Goal: Task Accomplishment & Management: Manage account settings

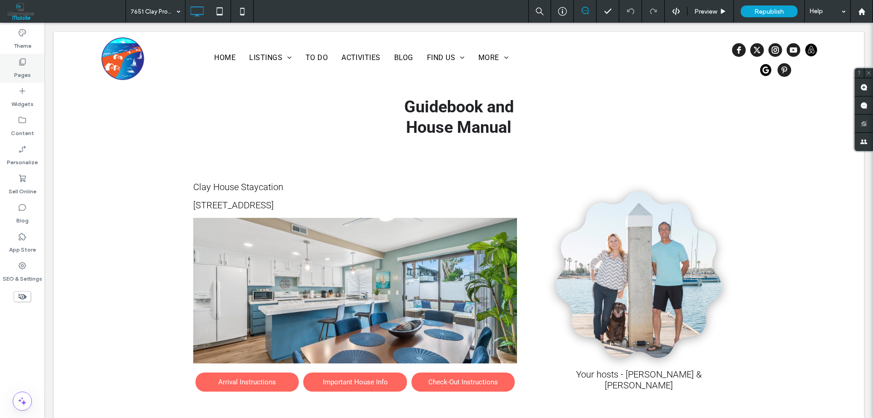
click at [22, 69] on label "Pages" at bounding box center [22, 72] width 17 height 13
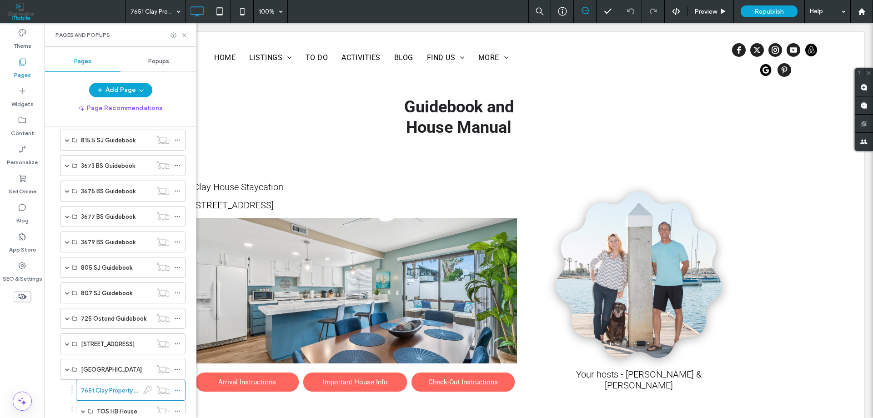
scroll to position [909, 0]
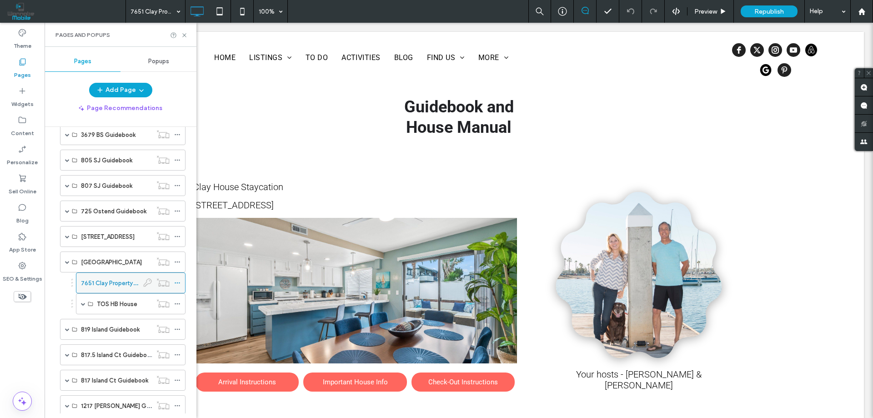
click at [175, 282] on use at bounding box center [177, 282] width 5 height 1
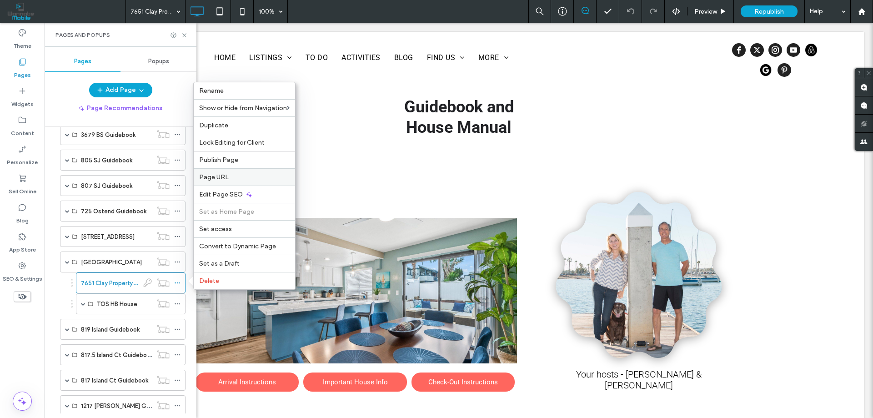
click at [218, 178] on span "Page URL" at bounding box center [214, 177] width 30 height 8
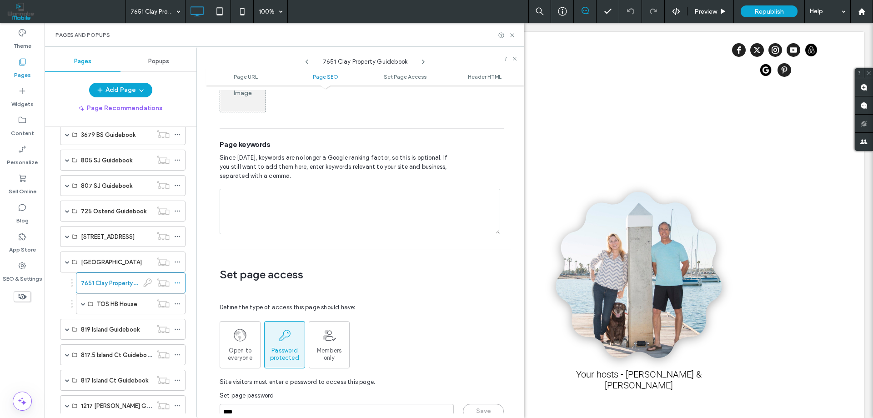
scroll to position [550, 0]
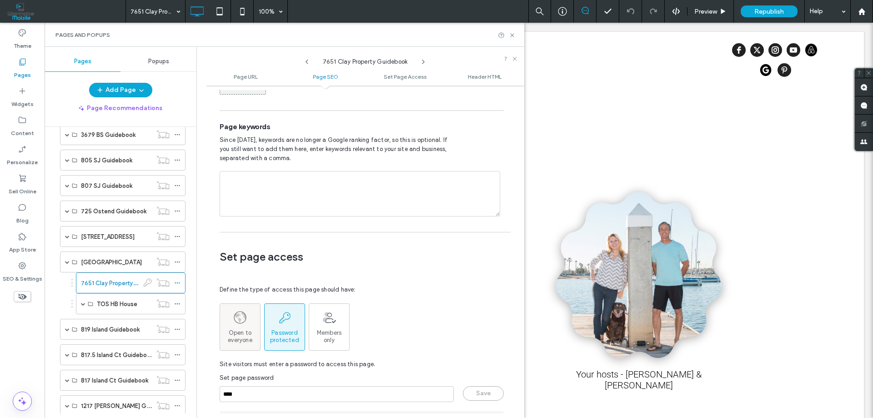
click at [233, 310] on div "Open to everyone" at bounding box center [240, 327] width 40 height 34
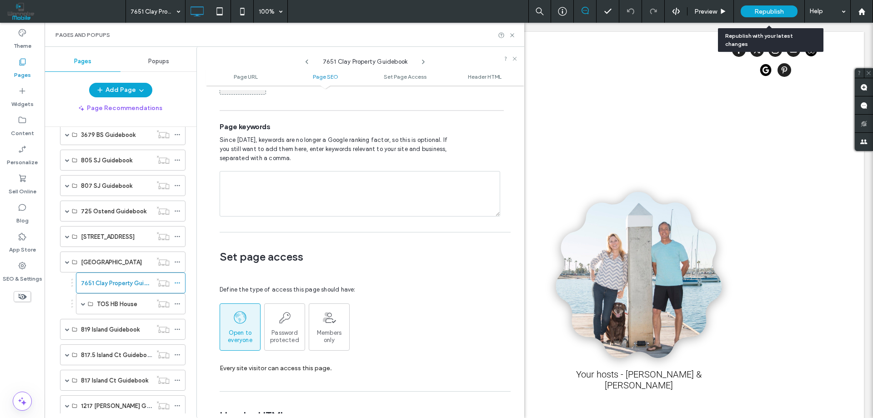
click at [774, 10] on span "Republish" at bounding box center [769, 12] width 30 height 8
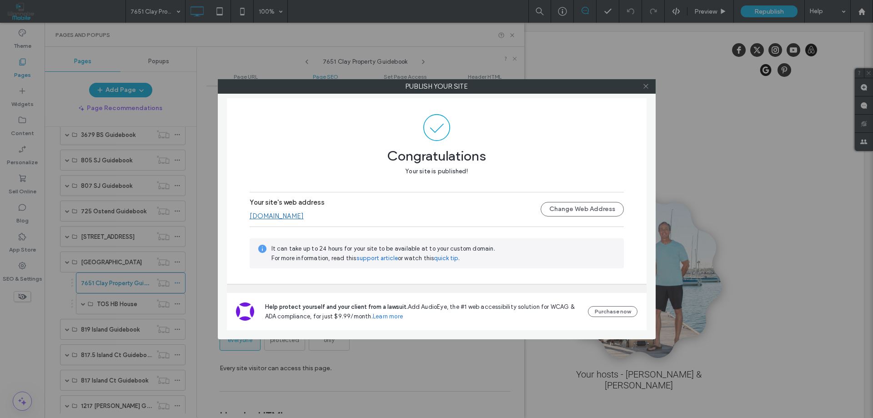
click at [647, 89] on icon at bounding box center [645, 86] width 7 height 7
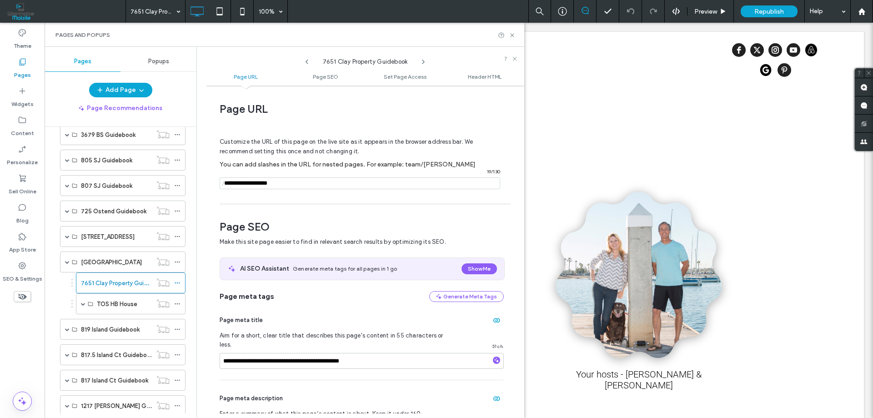
scroll to position [0, 0]
click at [83, 302] on span at bounding box center [83, 303] width 5 height 5
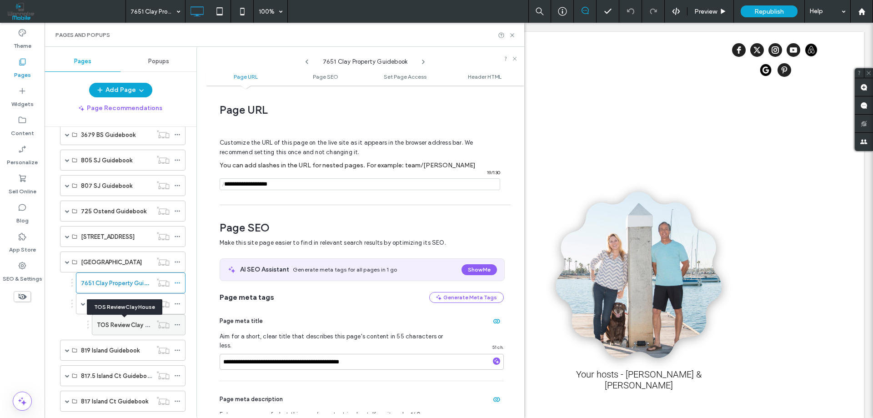
click at [129, 323] on label "TOS Review Clay House" at bounding box center [129, 325] width 65 height 16
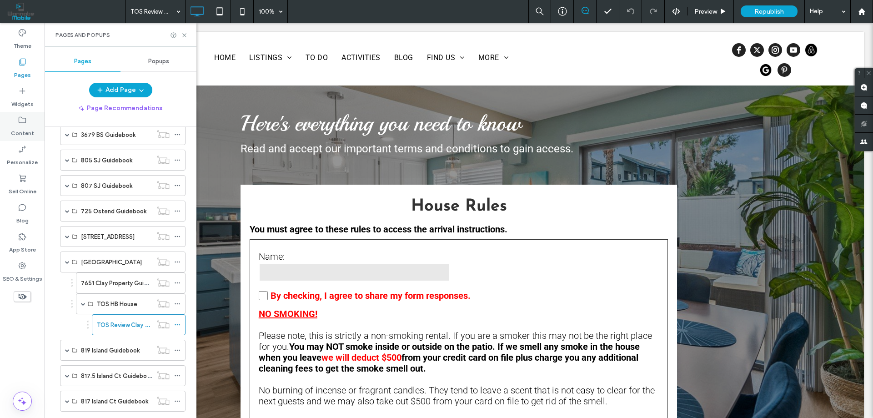
click at [26, 124] on icon at bounding box center [22, 119] width 9 height 9
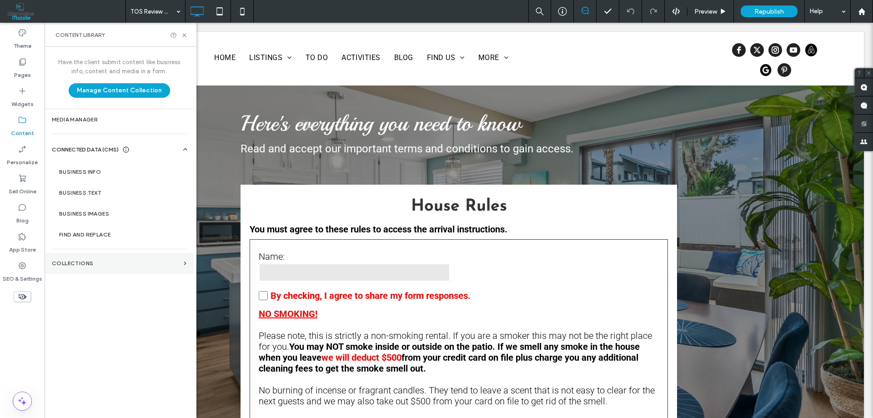
click at [110, 261] on label "Collections" at bounding box center [116, 263] width 128 height 6
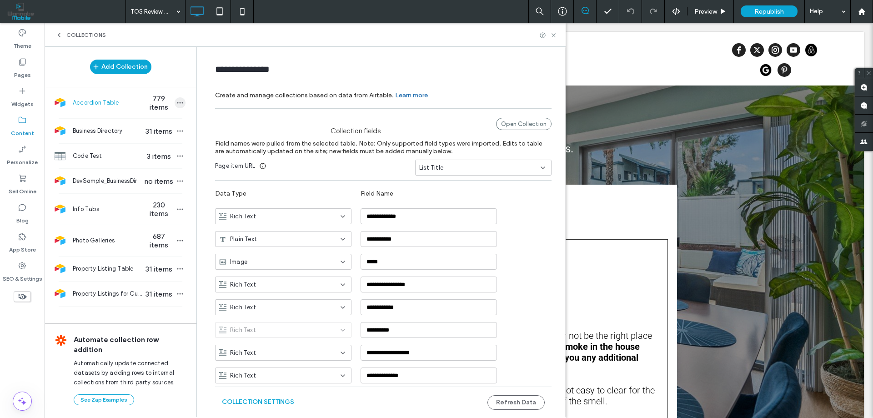
click at [176, 101] on icon "button" at bounding box center [179, 102] width 7 height 7
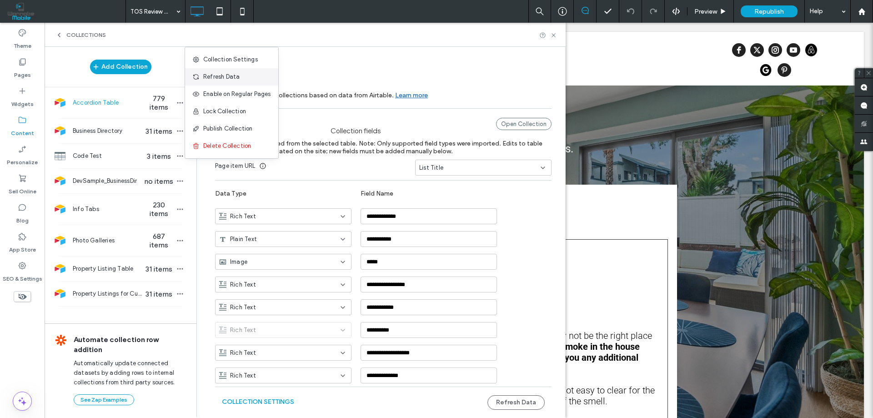
click at [222, 80] on span "Refresh Data" at bounding box center [221, 76] width 36 height 9
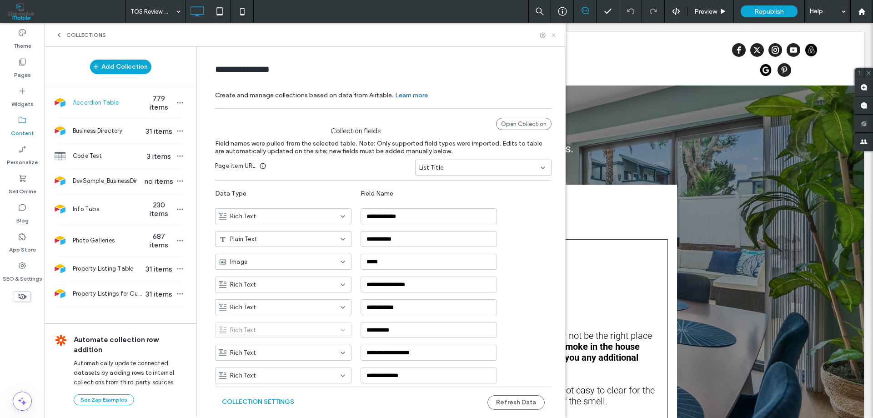
click at [553, 35] on icon at bounding box center [553, 35] width 7 height 7
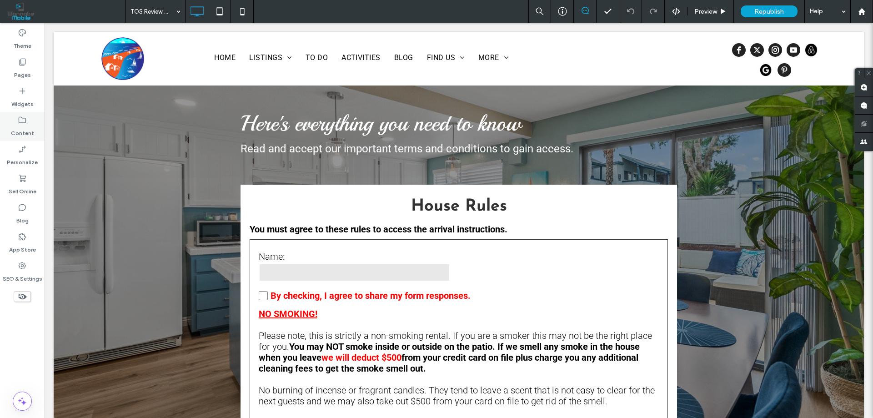
click at [28, 119] on div "Content" at bounding box center [22, 126] width 45 height 29
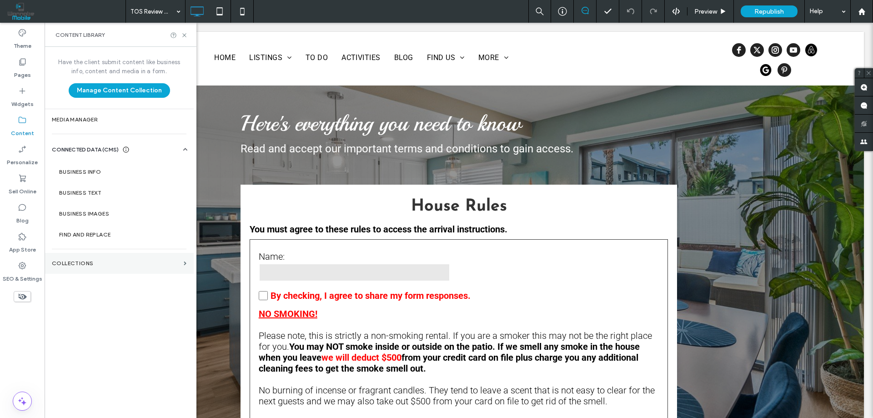
click at [84, 255] on section "Collections" at bounding box center [119, 263] width 149 height 21
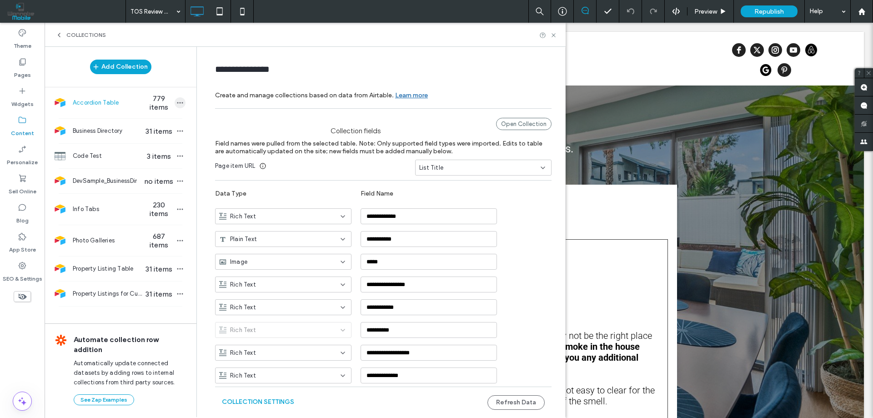
click at [177, 103] on use "button" at bounding box center [180, 102] width 6 height 1
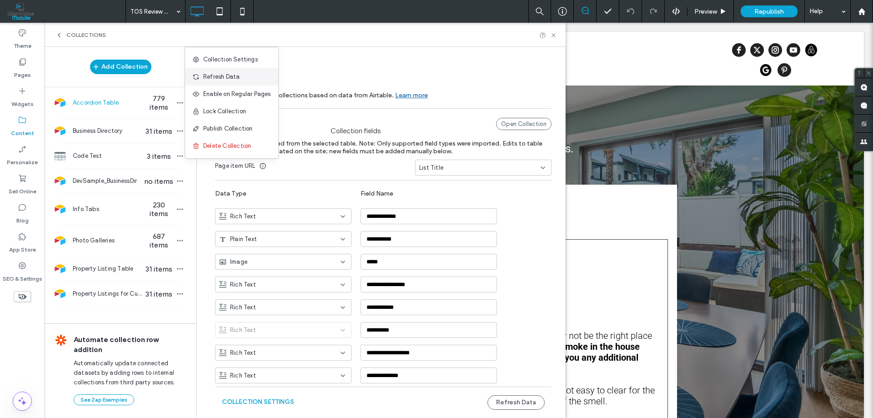
click at [221, 76] on span "Refresh Data" at bounding box center [221, 76] width 36 height 9
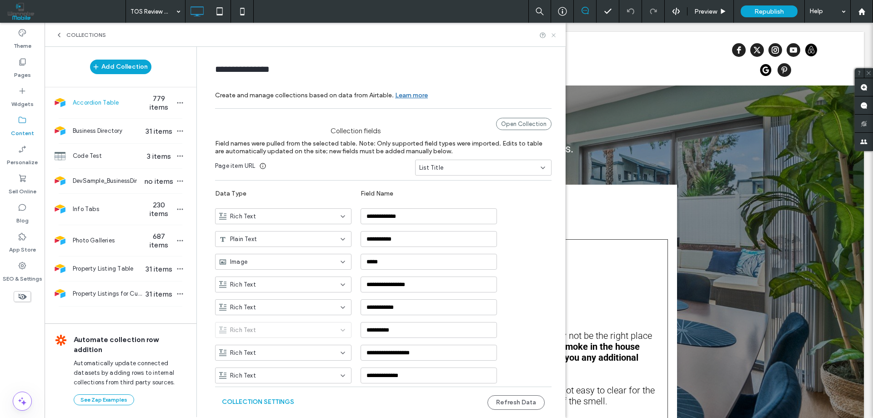
click at [553, 33] on icon at bounding box center [553, 35] width 7 height 7
